Goal: Transaction & Acquisition: Purchase product/service

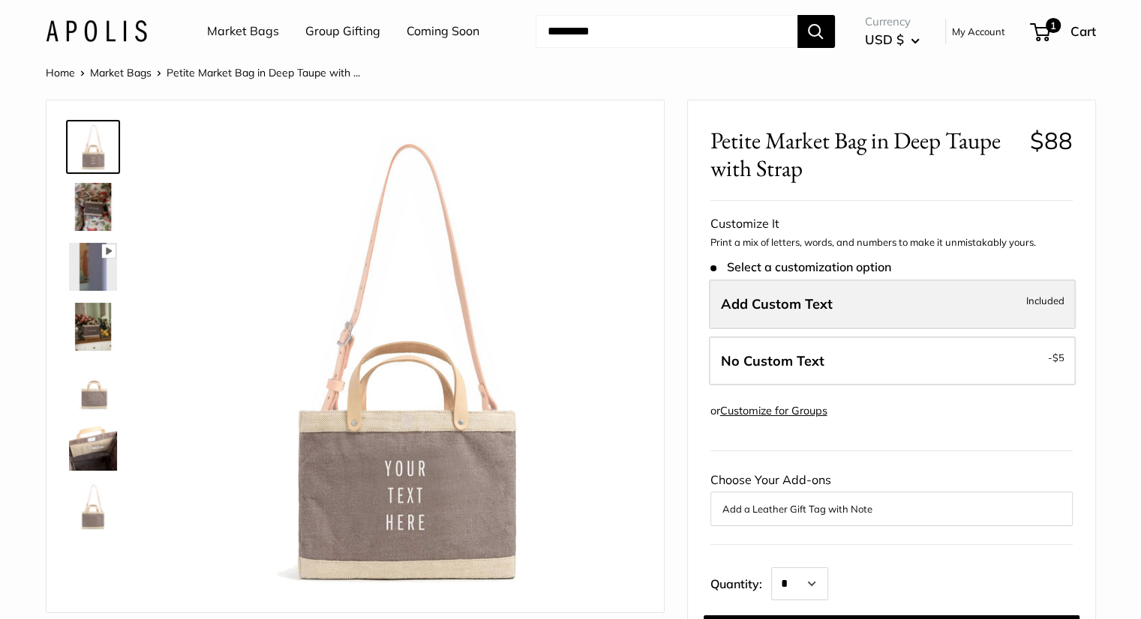
click at [778, 292] on label "Add Custom Text Included" at bounding box center [892, 304] width 367 height 49
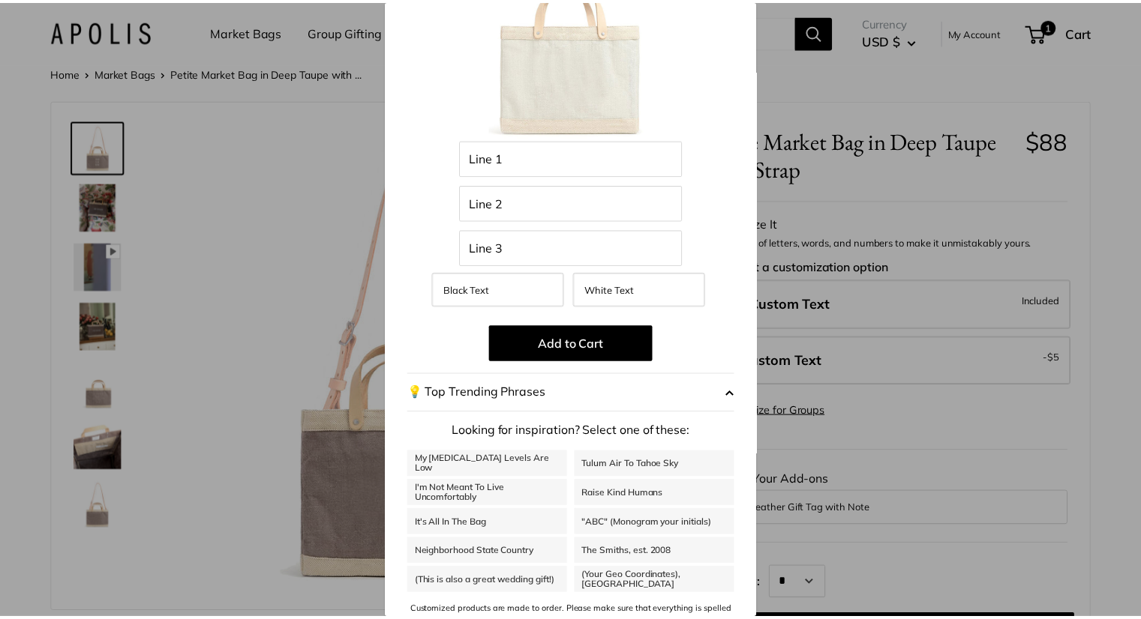
scroll to position [144, 0]
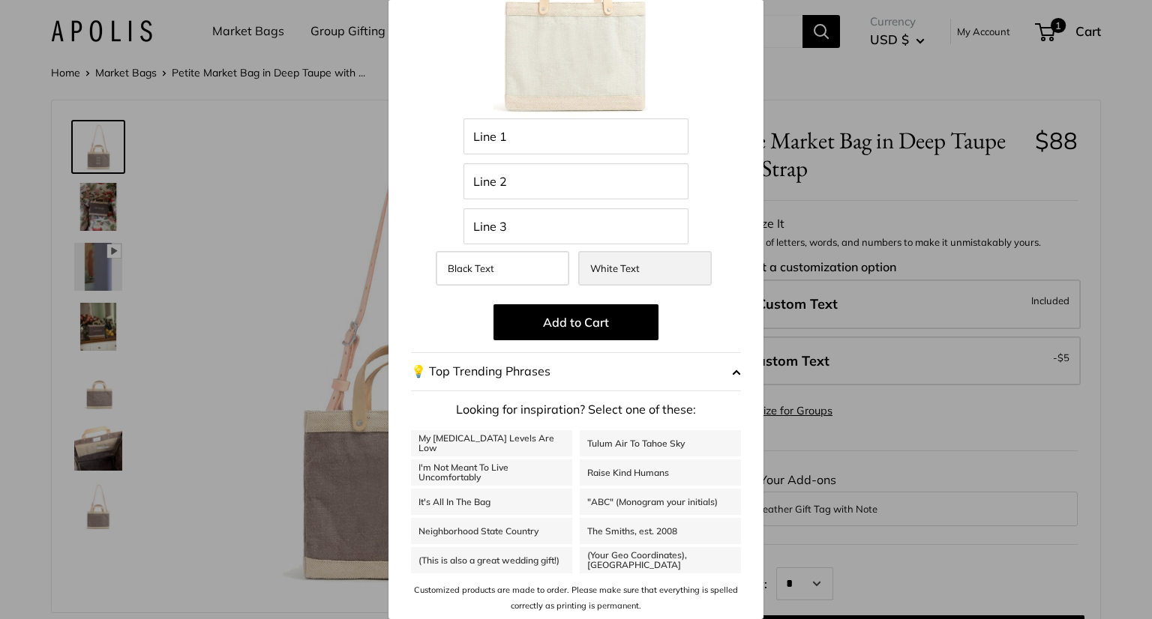
click at [622, 269] on span "White Text" at bounding box center [614, 268] width 49 height 12
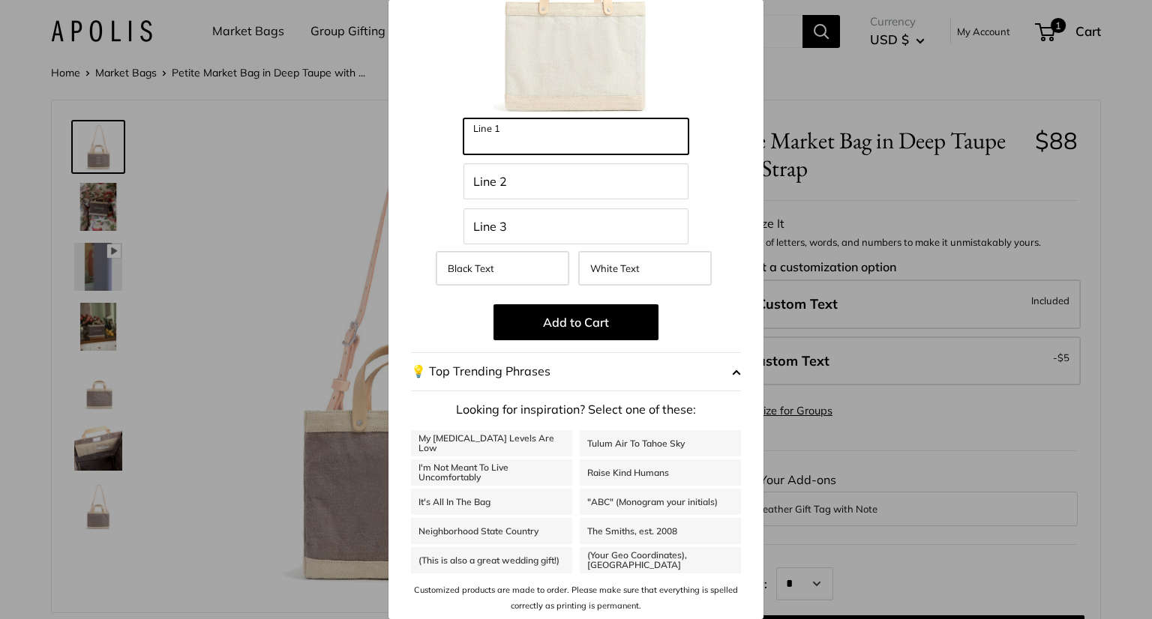
click at [547, 136] on input "Line 1" at bounding box center [575, 136] width 225 height 36
type input "***"
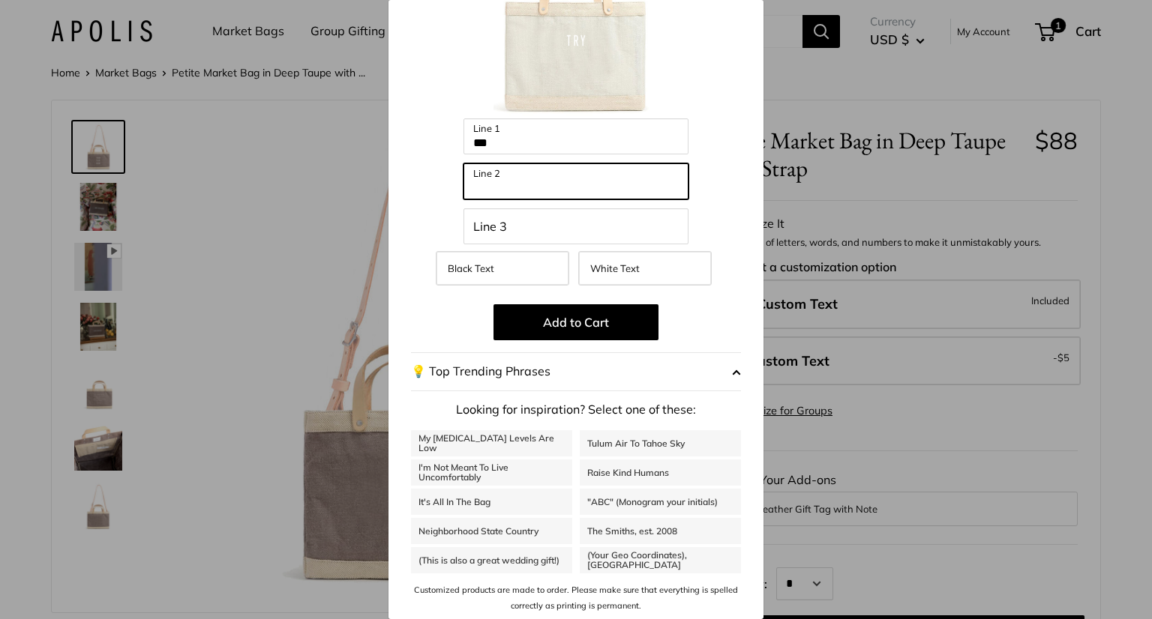
click at [535, 181] on input "Line 2" at bounding box center [575, 181] width 225 height 36
type input "*"
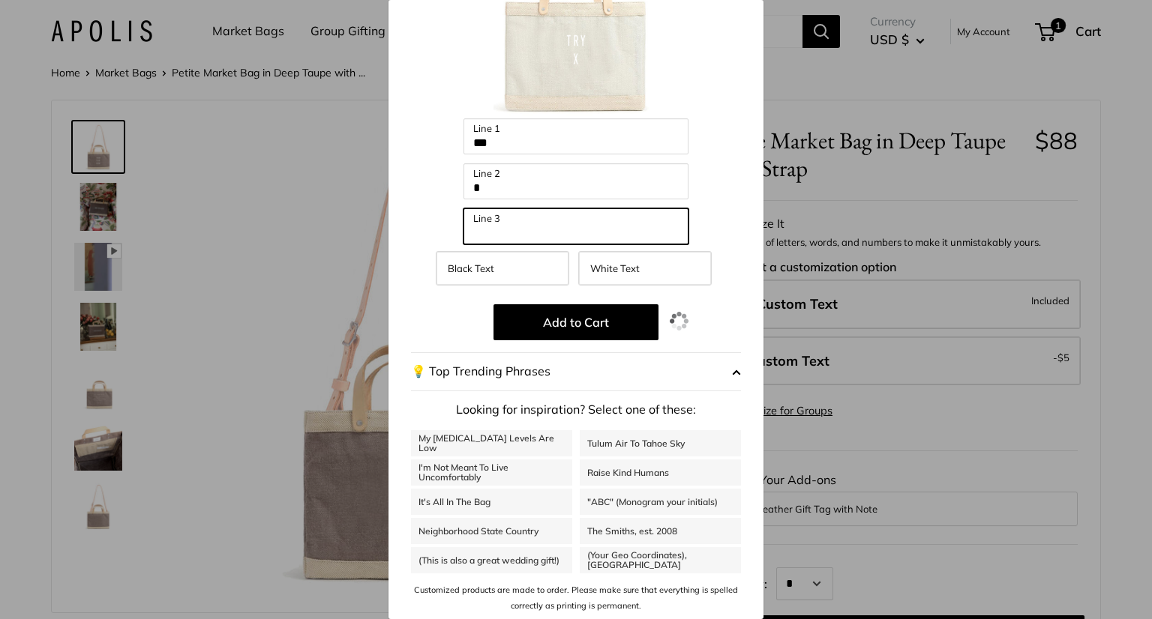
click at [568, 221] on input "Line 3" at bounding box center [575, 226] width 225 height 36
type input "*"
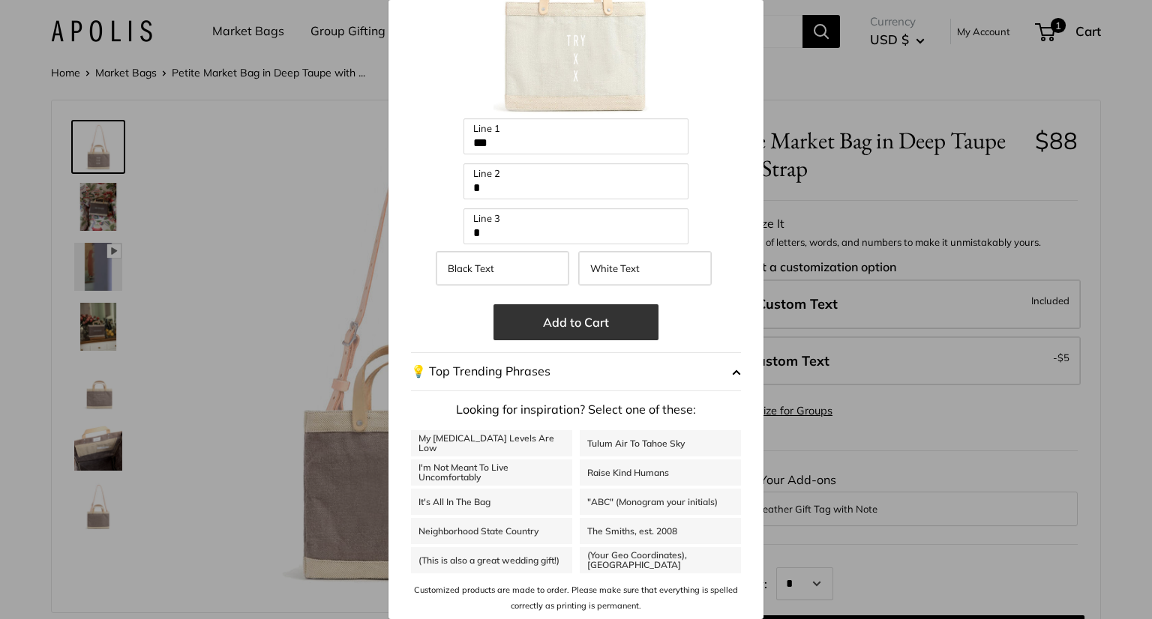
click at [620, 326] on button "Add to Cart" at bounding box center [575, 322] width 165 height 36
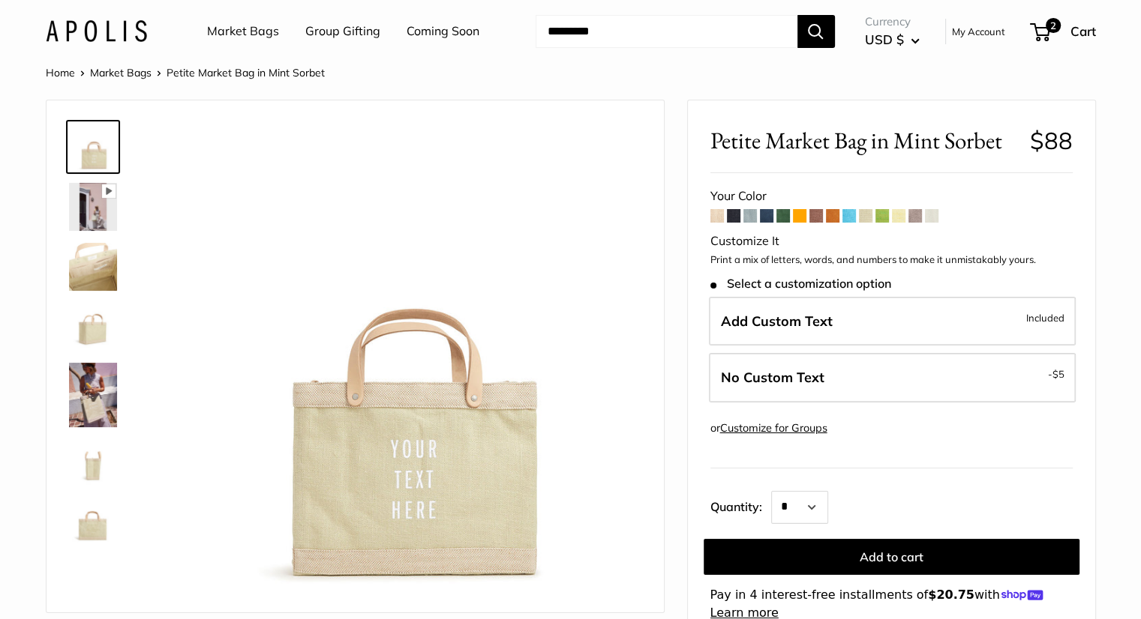
click at [886, 215] on span at bounding box center [881, 215] width 13 height 13
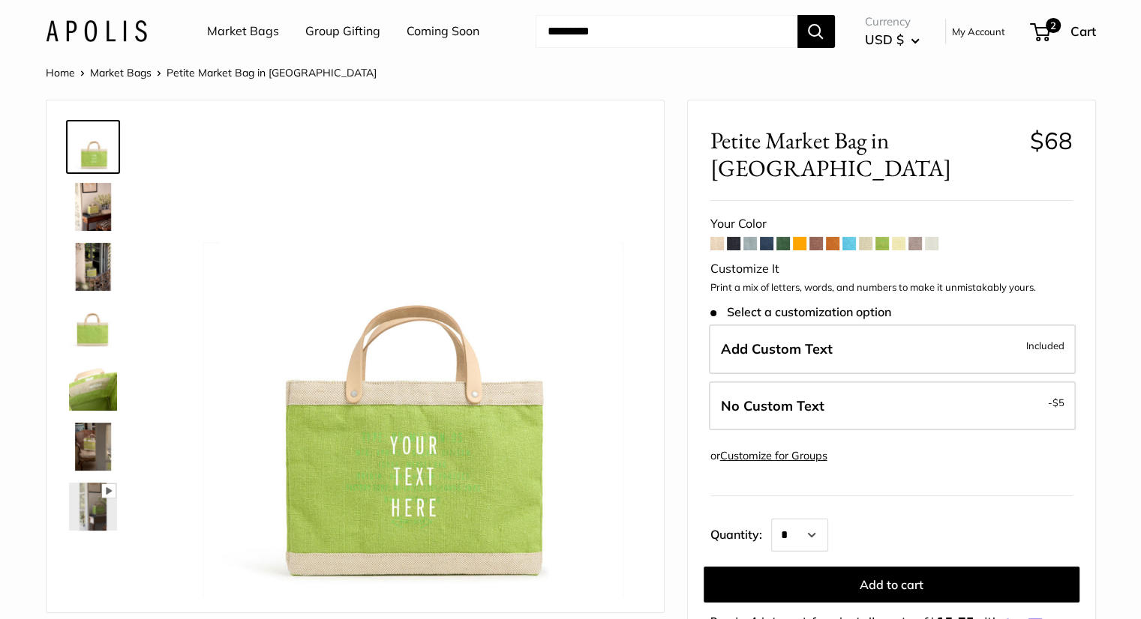
click at [912, 237] on span at bounding box center [914, 243] width 13 height 13
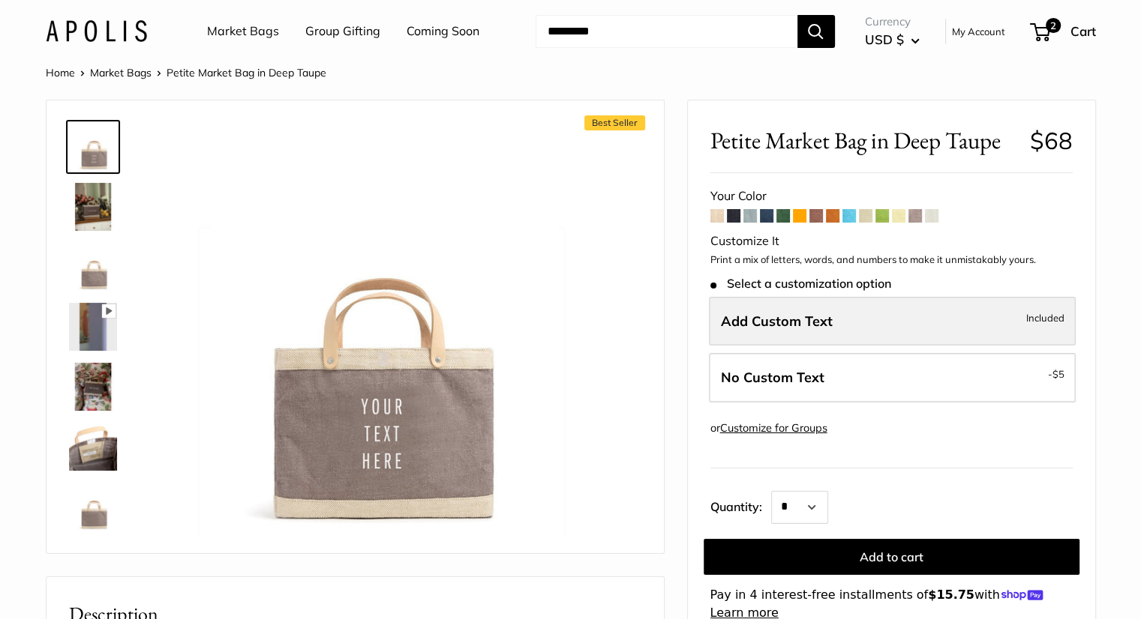
click at [822, 325] on span "Add Custom Text" at bounding box center [777, 321] width 112 height 17
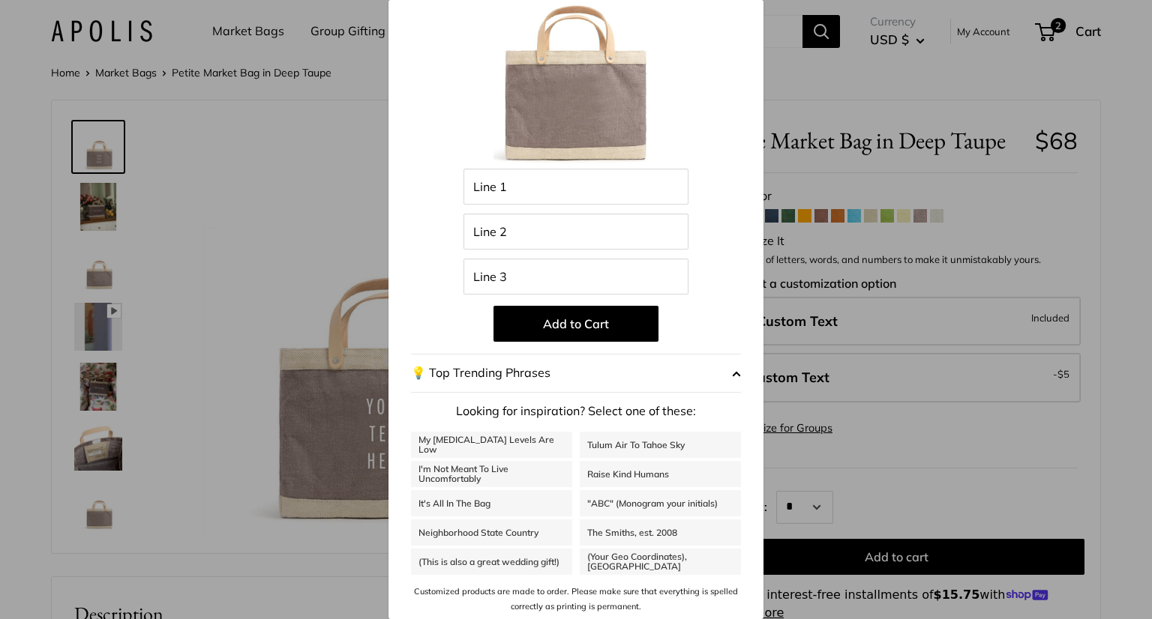
scroll to position [95, 0]
click at [729, 371] on div "Customize with the names of family members, important dates, city slogans, bran…" at bounding box center [575, 287] width 375 height 666
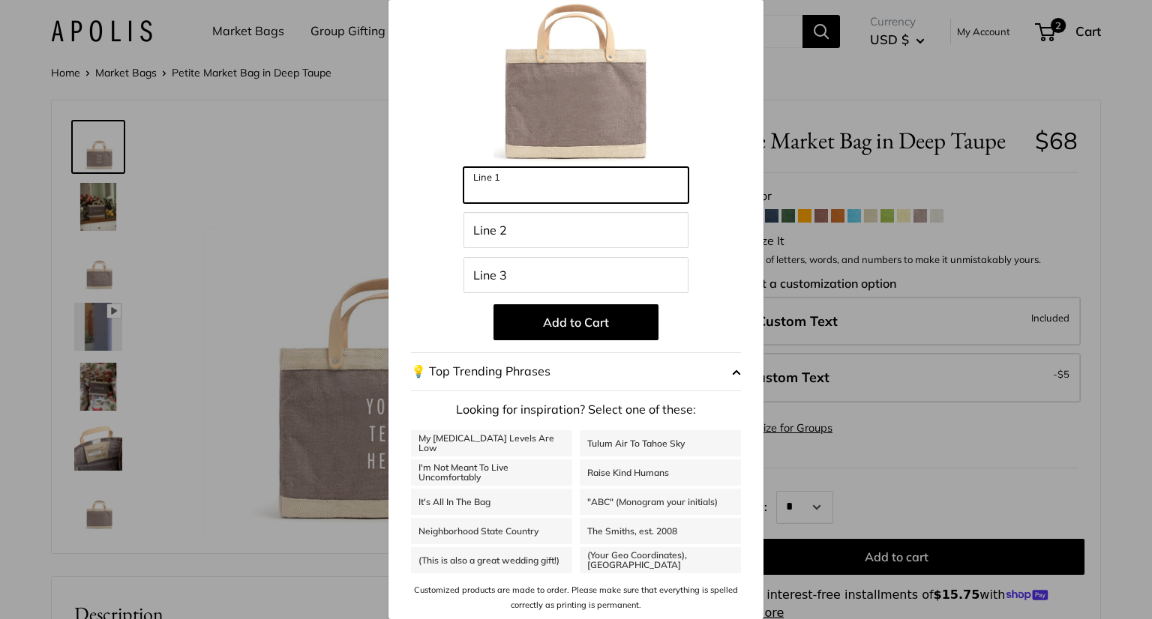
click at [577, 188] on input "Line 1" at bounding box center [575, 185] width 225 height 36
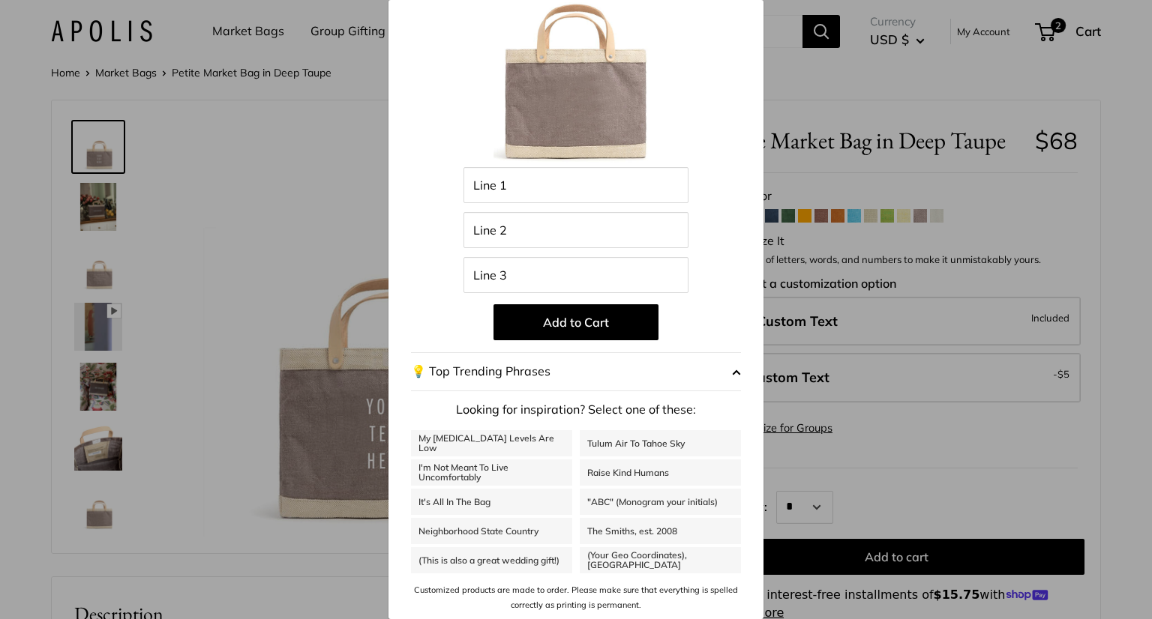
click at [729, 255] on div "Customize with the names of family members, important dates, city slogans, bran…" at bounding box center [575, 287] width 375 height 666
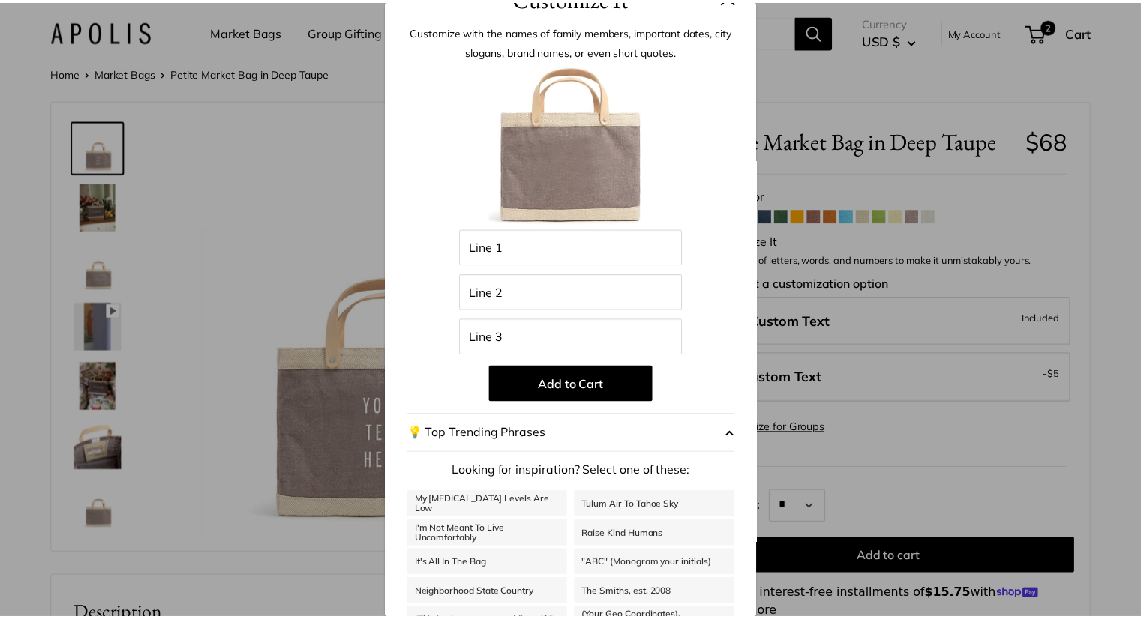
scroll to position [0, 0]
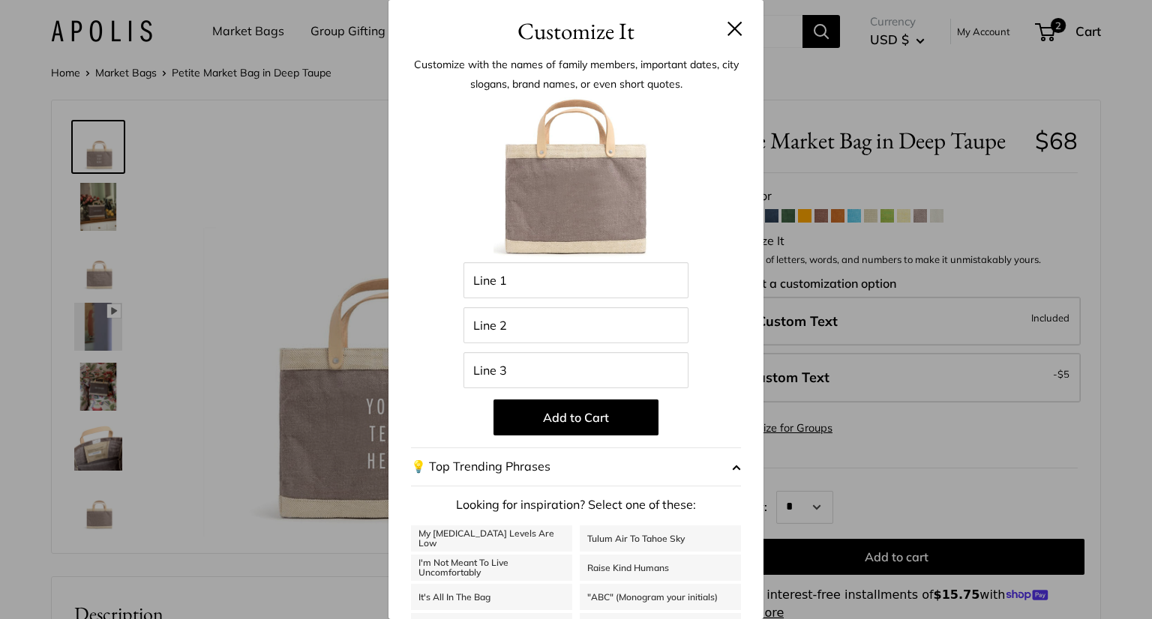
click at [727, 31] on button at bounding box center [734, 28] width 15 height 15
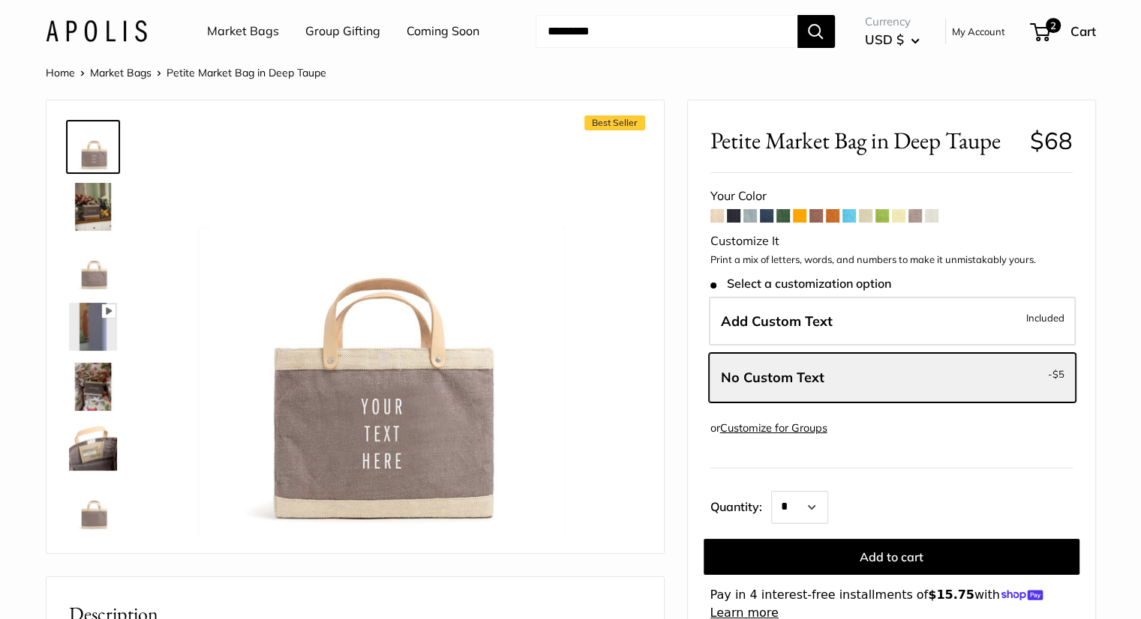
click at [900, 219] on span at bounding box center [898, 215] width 13 height 13
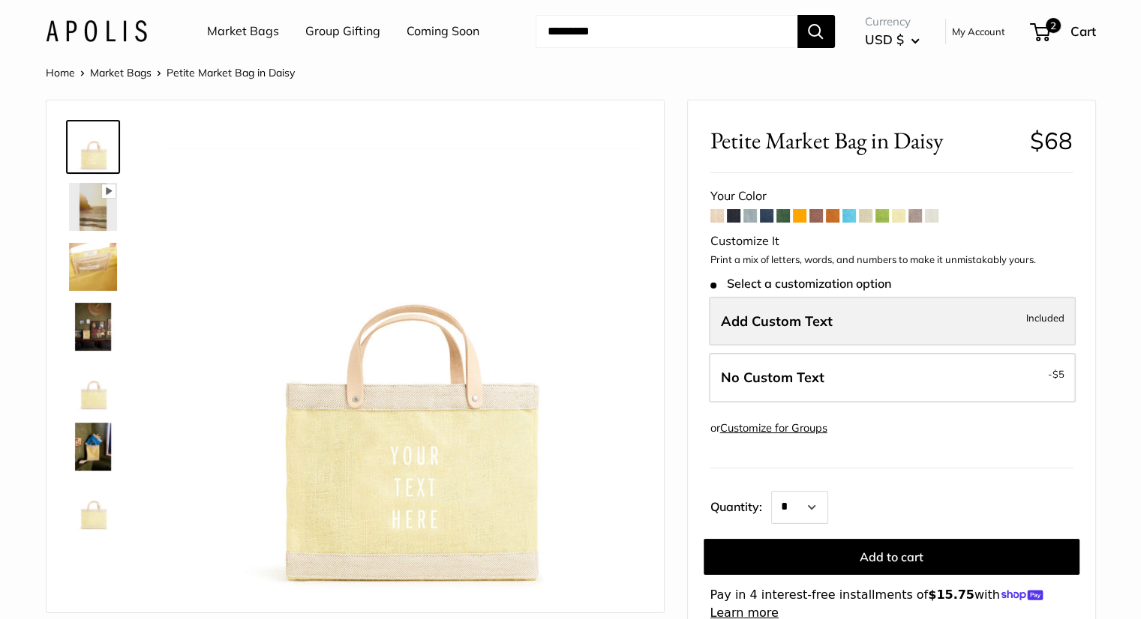
click at [816, 313] on span "Add Custom Text" at bounding box center [777, 321] width 112 height 17
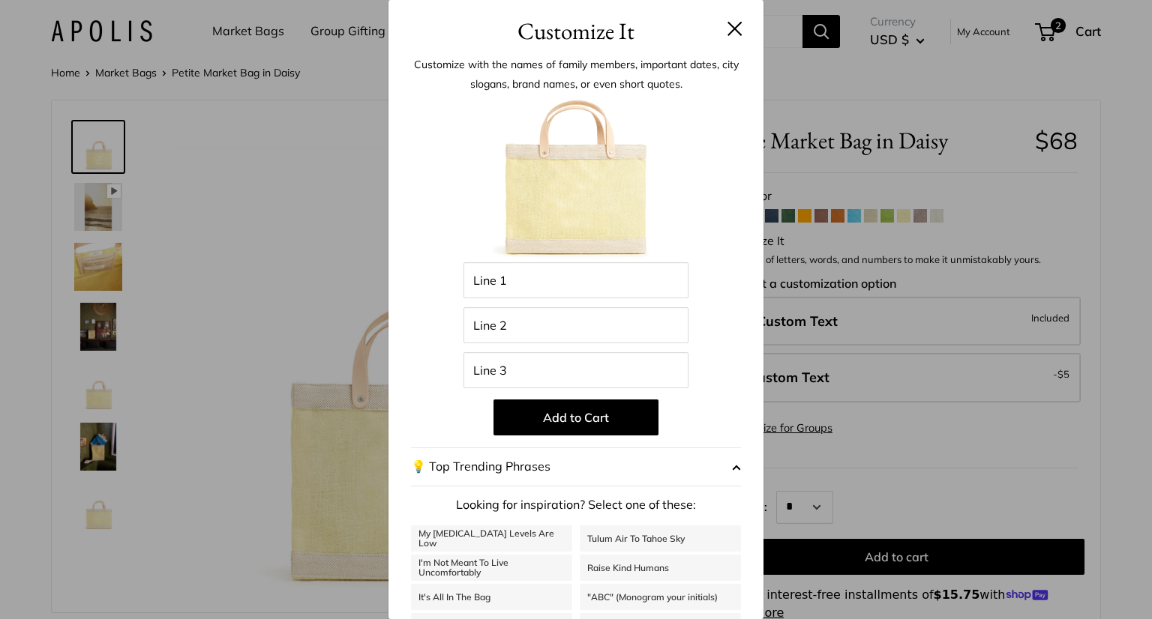
click at [727, 24] on button at bounding box center [734, 28] width 15 height 15
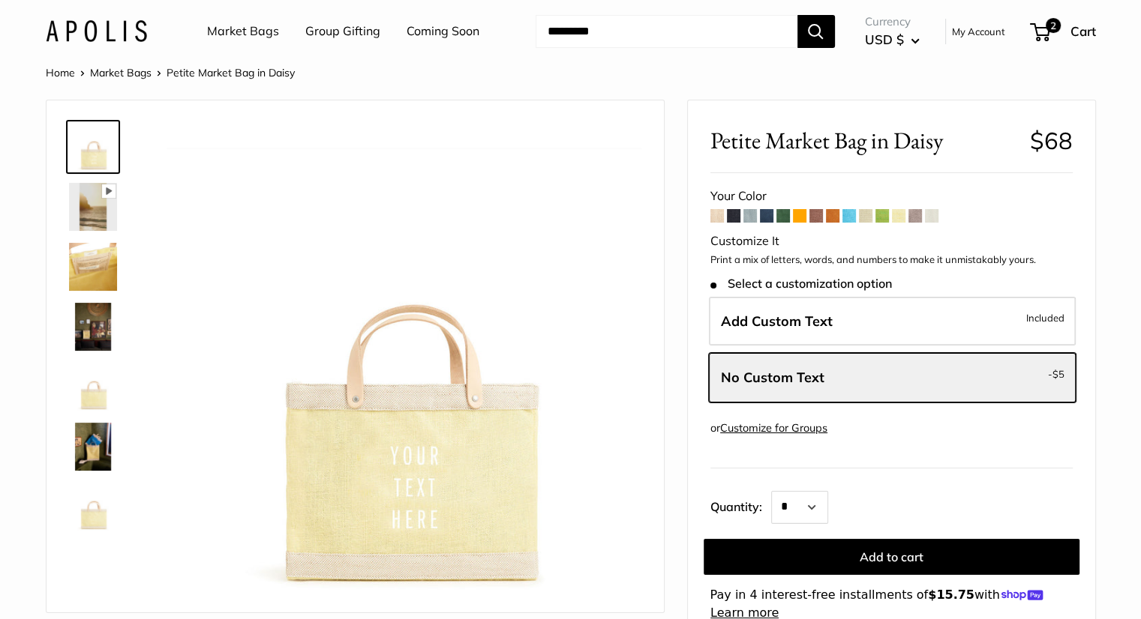
click at [715, 220] on span at bounding box center [716, 215] width 13 height 13
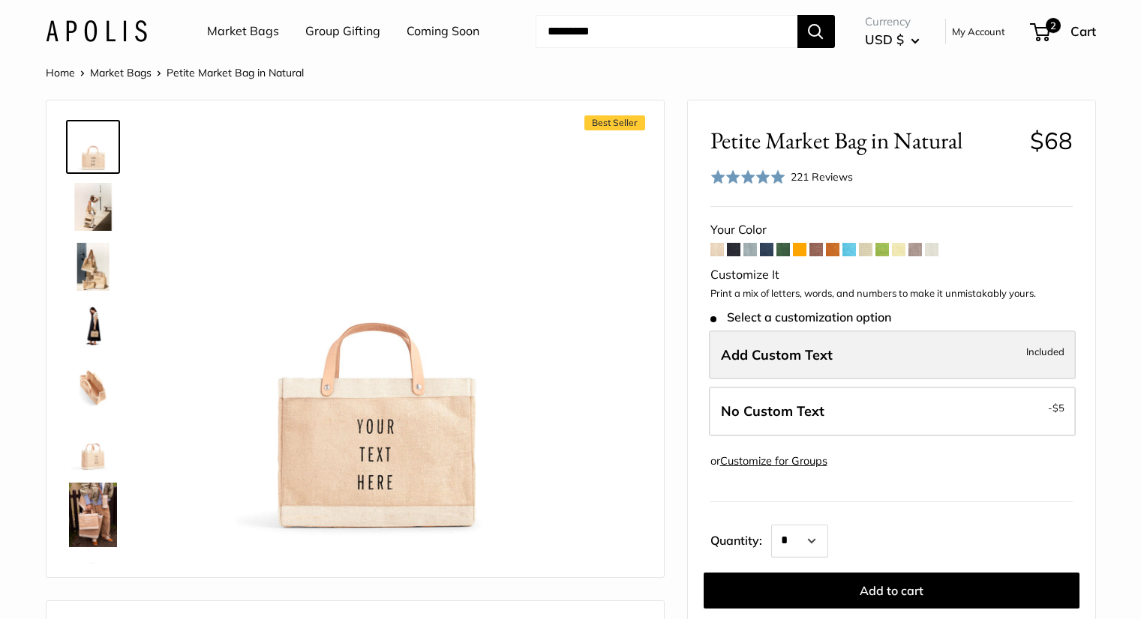
drag, startPoint x: 0, startPoint y: 0, endPoint x: 788, endPoint y: 361, distance: 867.2
click at [788, 361] on span "Add Custom Text" at bounding box center [777, 354] width 112 height 17
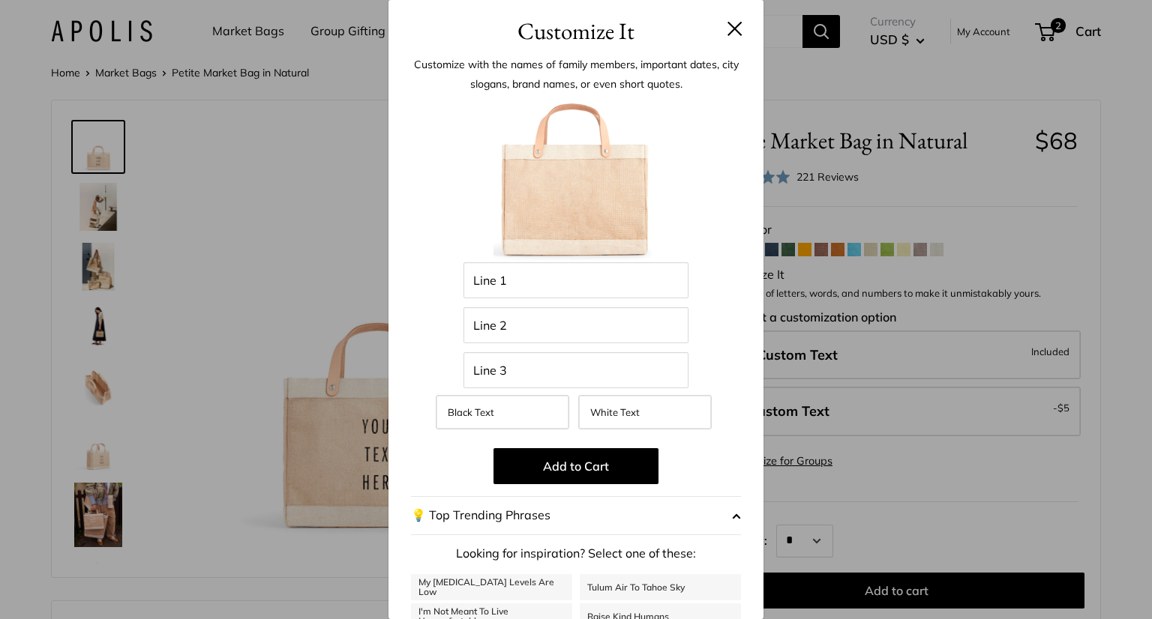
click at [727, 28] on button at bounding box center [734, 28] width 15 height 15
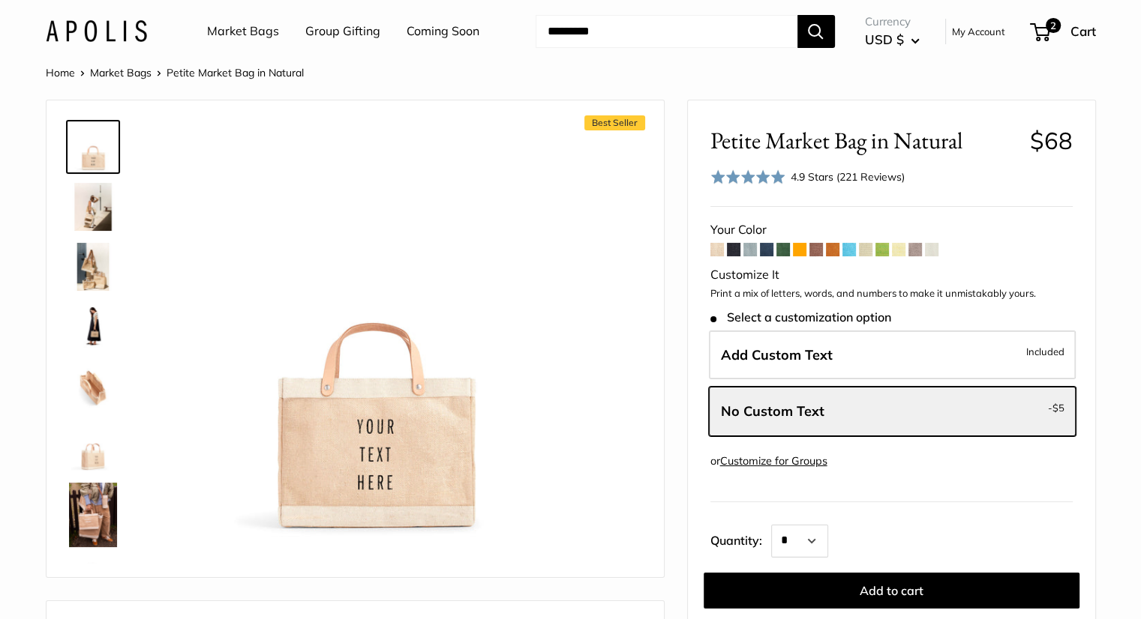
click at [915, 255] on span at bounding box center [914, 249] width 13 height 13
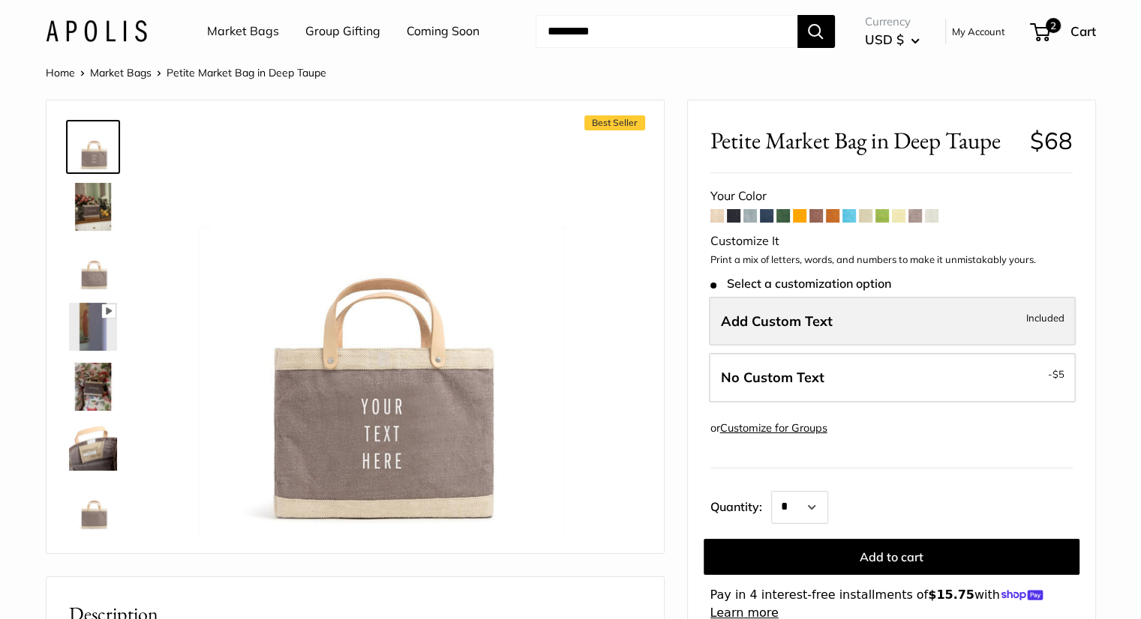
click at [768, 321] on span "Add Custom Text" at bounding box center [777, 321] width 112 height 17
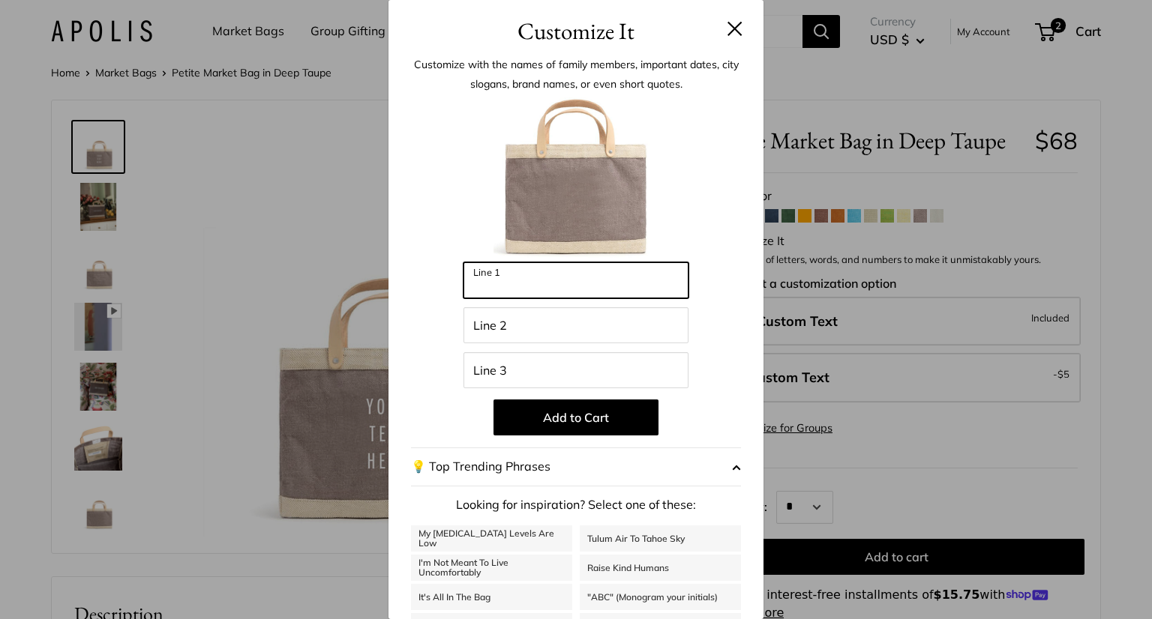
click at [578, 288] on input "Line 1" at bounding box center [575, 280] width 225 height 36
type input "***"
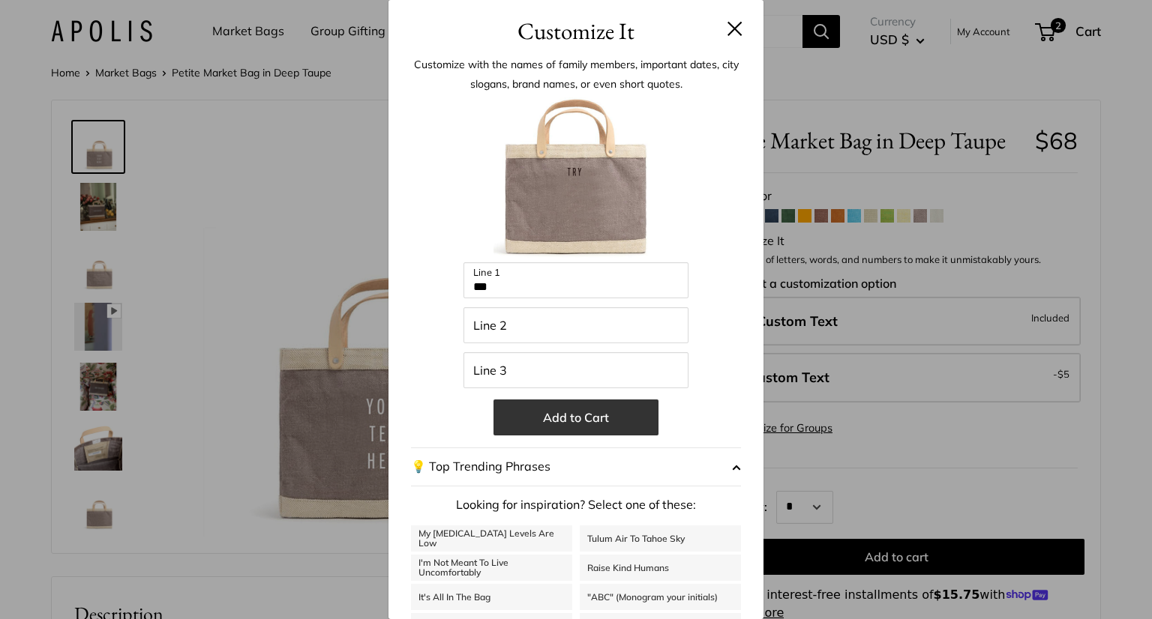
click at [543, 426] on button "Add to Cart" at bounding box center [575, 418] width 165 height 36
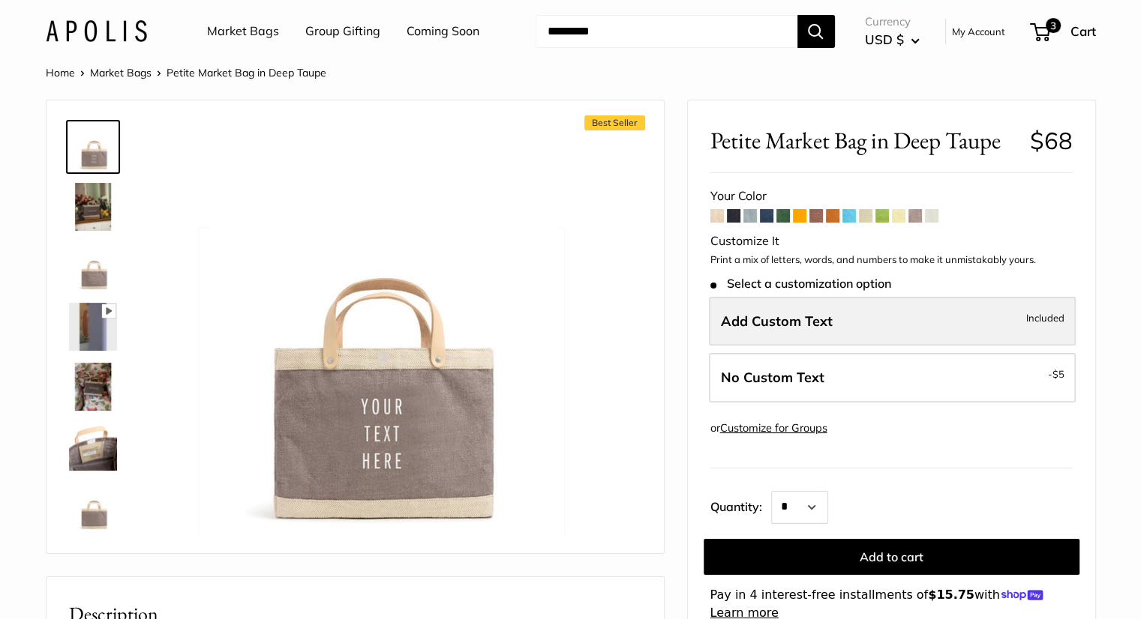
click at [801, 322] on span "Add Custom Text" at bounding box center [777, 321] width 112 height 17
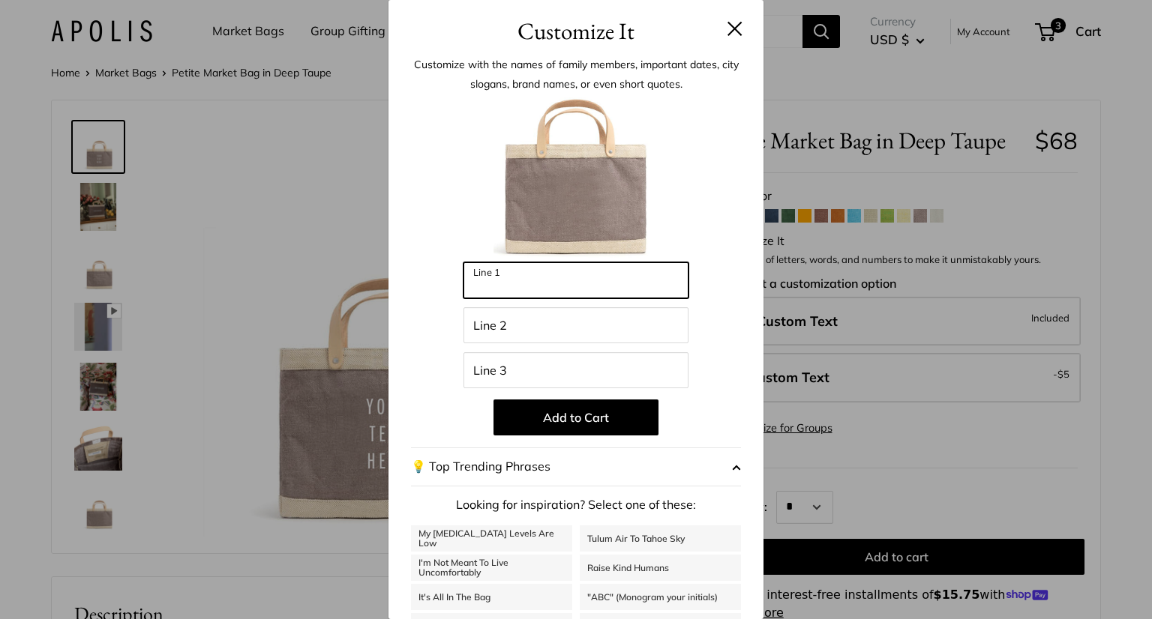
click at [570, 286] on input "Line 1" at bounding box center [575, 280] width 225 height 36
type input "****"
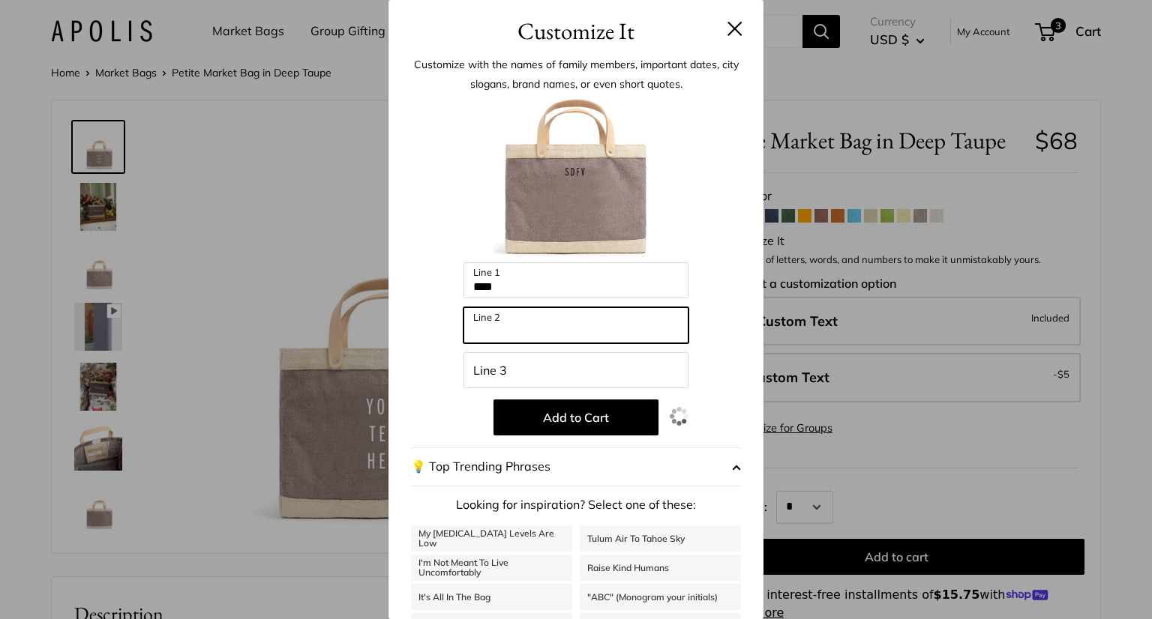
click at [555, 334] on input "Line 2" at bounding box center [575, 325] width 225 height 36
type input "***"
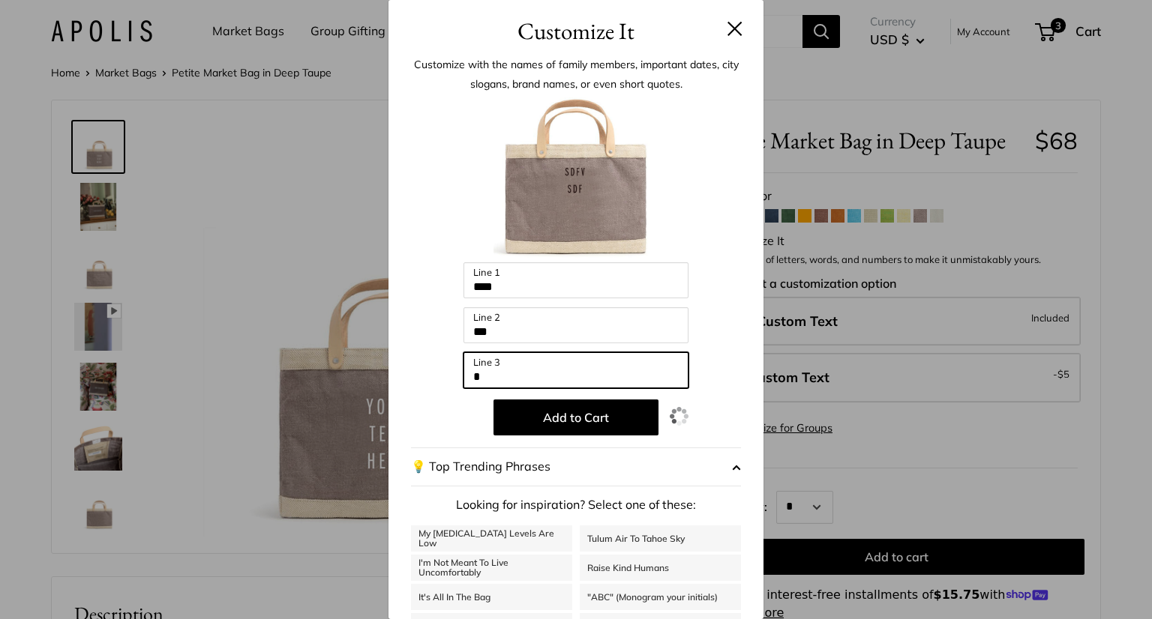
click at [558, 382] on input "*" at bounding box center [575, 370] width 225 height 36
type input "*****"
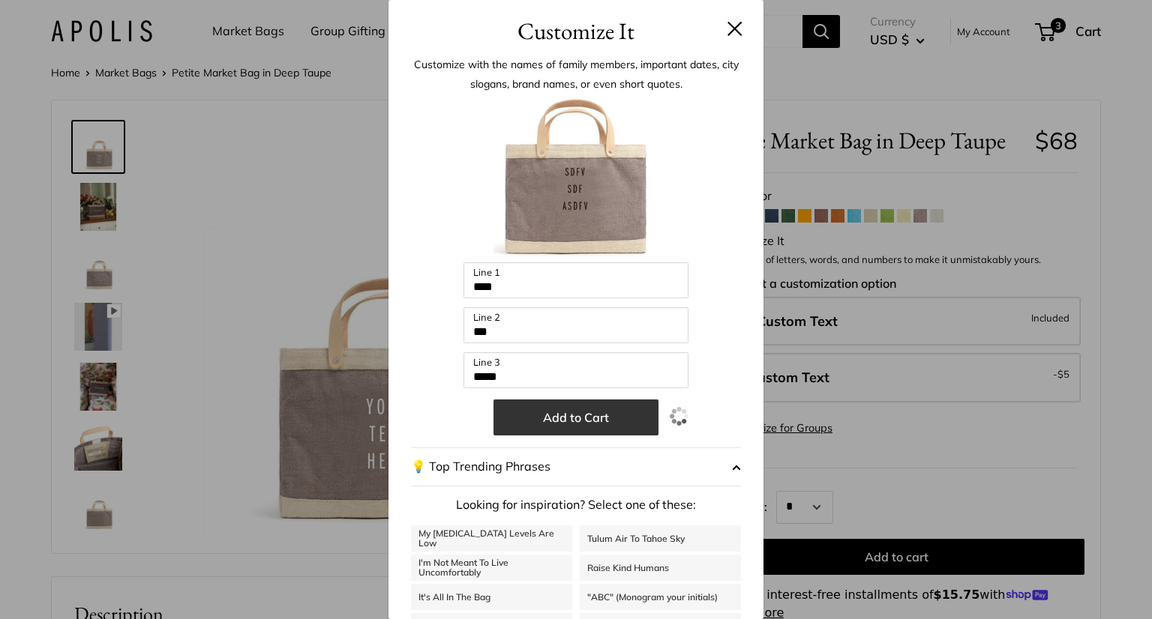
click at [571, 415] on button "Add to Cart" at bounding box center [575, 418] width 165 height 36
